Goal: Transaction & Acquisition: Purchase product/service

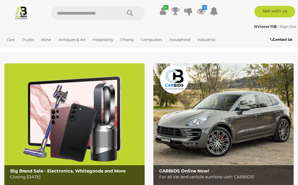
click at [204, 9] on icon "5" at bounding box center [204, 7] width 5 height 5
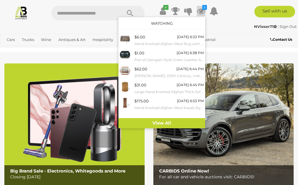
click at [162, 125] on link "View All" at bounding box center [161, 123] width 87 height 10
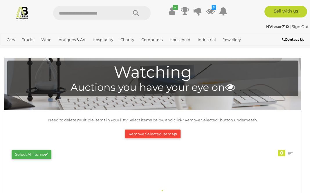
scroll to position [2, 0]
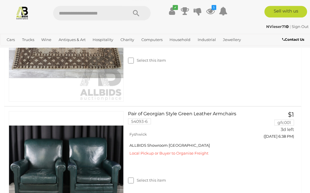
scroll to position [189, 0]
click at [0, 0] on link "Art" at bounding box center [0, 0] width 0 height 0
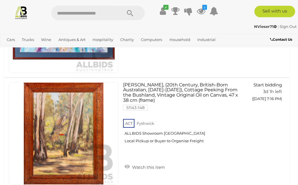
scroll to position [3979, 0]
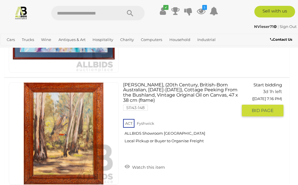
click at [140, 166] on link "Watch this item" at bounding box center [144, 166] width 43 height 9
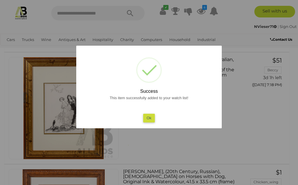
scroll to position [4117, 0]
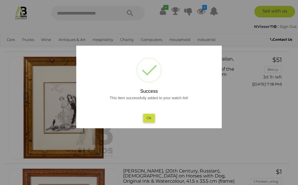
click at [149, 122] on button "Ok" at bounding box center [149, 118] width 12 height 8
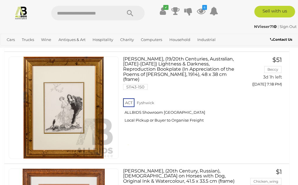
scroll to position [4123, 0]
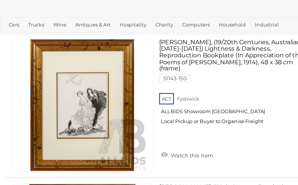
click at [135, 136] on link "Watch this item" at bounding box center [144, 140] width 43 height 9
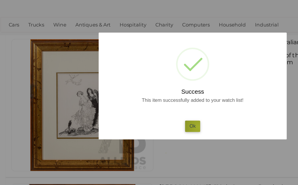
click at [153, 114] on button "Ok" at bounding box center [149, 118] width 12 height 8
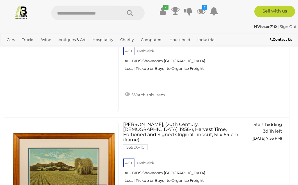
scroll to position [5386, 0]
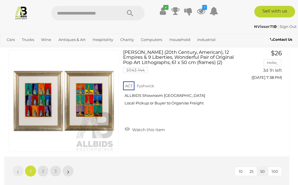
click at [44, 170] on link "2" at bounding box center [43, 171] width 12 height 12
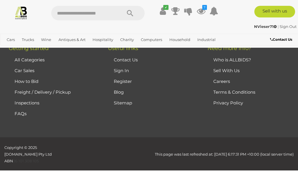
scroll to position [81, 0]
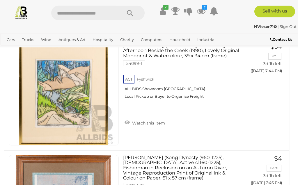
scroll to position [326, 0]
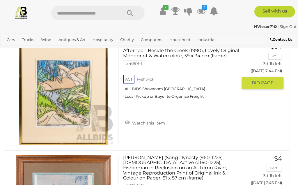
click at [145, 122] on link "Watch this item" at bounding box center [144, 122] width 43 height 9
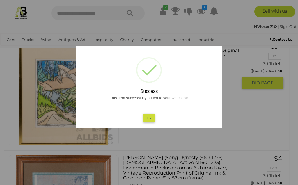
click at [150, 117] on button "Ok" at bounding box center [149, 118] width 12 height 8
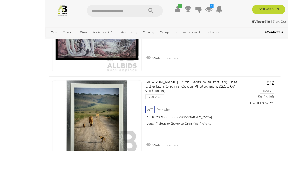
scroll to position [2989, 0]
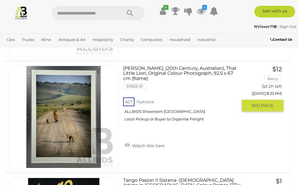
click at [147, 145] on link "Watch this item" at bounding box center [144, 145] width 43 height 9
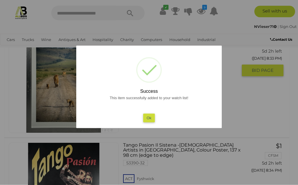
scroll to position [3025, 0]
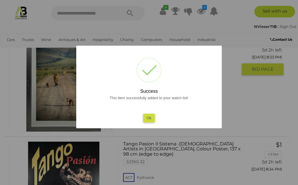
click at [149, 122] on button "Ok" at bounding box center [149, 118] width 12 height 8
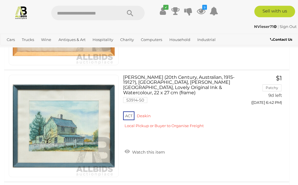
scroll to position [3875, 0]
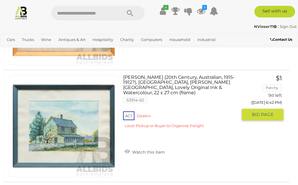
click at [142, 147] on link "Watch this item" at bounding box center [144, 151] width 43 height 9
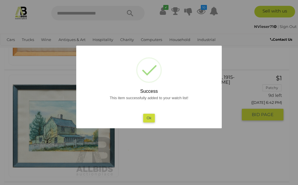
click at [147, 122] on button "Ok" at bounding box center [149, 118] width 12 height 8
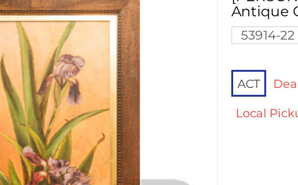
scroll to position [3986, 0]
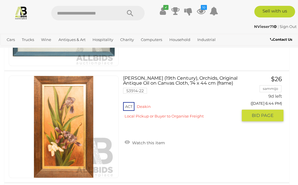
click at [146, 143] on link "Watch this item" at bounding box center [144, 142] width 43 height 9
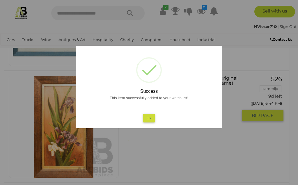
click at [149, 122] on button "Ok" at bounding box center [149, 118] width 12 height 8
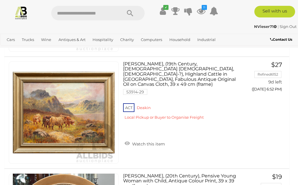
scroll to position [4447, 0]
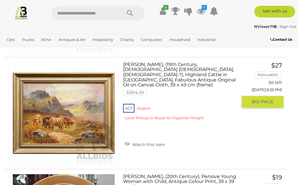
click at [142, 140] on link "Watch this item" at bounding box center [144, 144] width 43 height 9
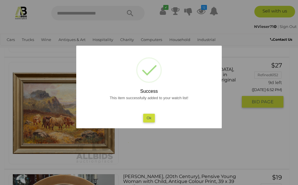
click at [150, 119] on button "Ok" at bounding box center [149, 118] width 12 height 8
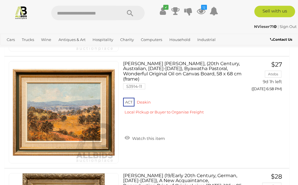
scroll to position [4784, 0]
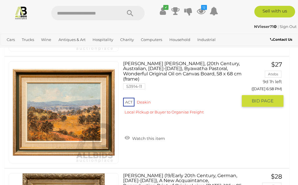
click at [142, 133] on link "Watch this item" at bounding box center [144, 137] width 43 height 9
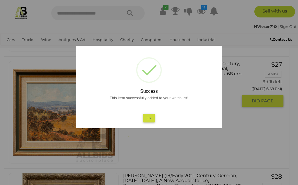
click at [151, 122] on button "Ok" at bounding box center [149, 118] width 12 height 8
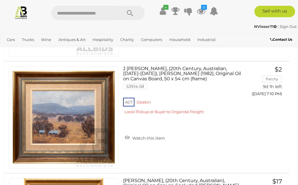
scroll to position [5452, 0]
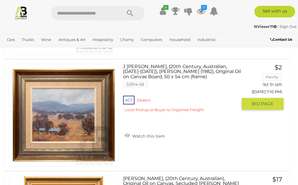
click at [144, 117] on div "ACT Deakin Local Pickup or Buyer to Organise Freight" at bounding box center [180, 105] width 114 height 22
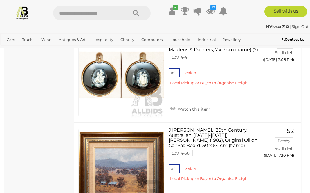
scroll to position [4812, 0]
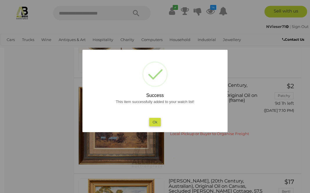
click at [155, 126] on button "Ok" at bounding box center [155, 122] width 12 height 8
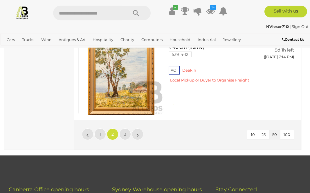
scroll to position [4965, 0]
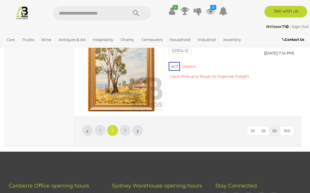
click at [126, 128] on span "3" at bounding box center [125, 130] width 2 height 5
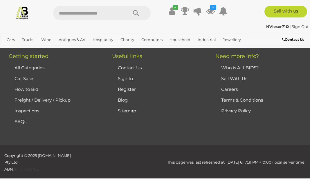
scroll to position [78, 0]
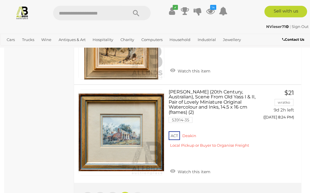
scroll to position [3189, 0]
